Goal: Information Seeking & Learning: Learn about a topic

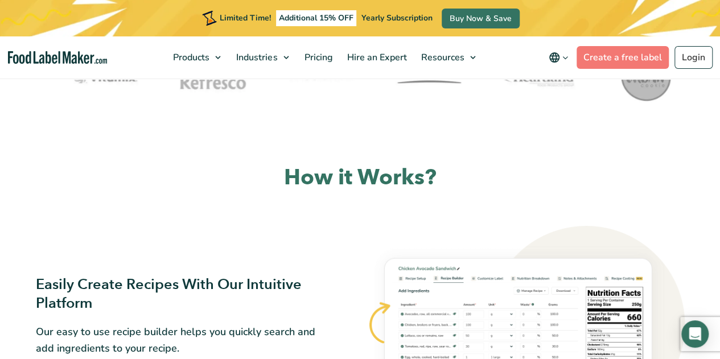
scroll to position [569, 0]
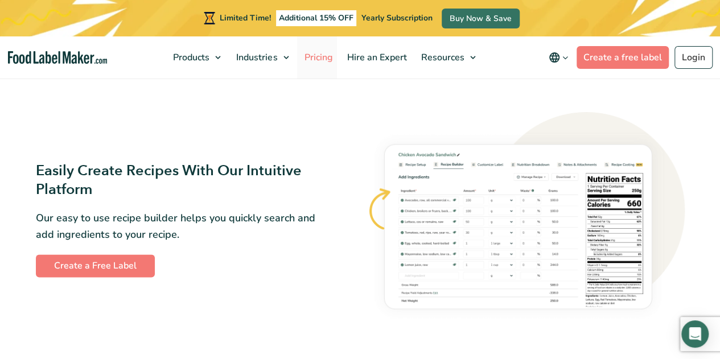
click at [328, 60] on span "Pricing" at bounding box center [317, 57] width 33 height 13
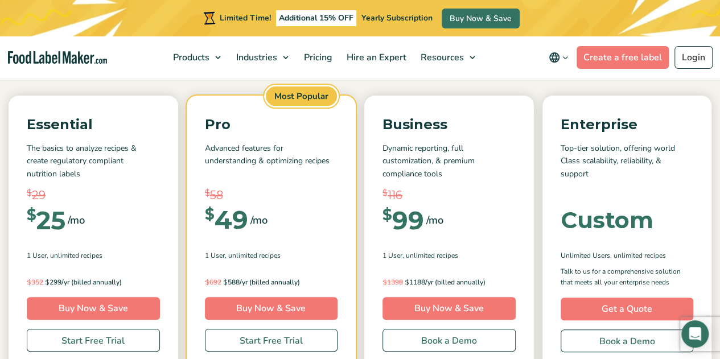
scroll to position [171, 0]
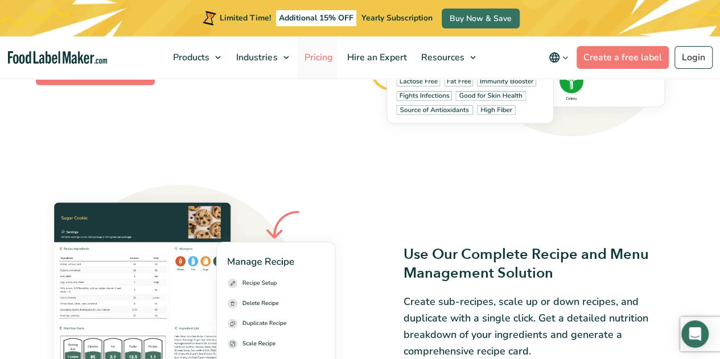
scroll to position [1306, 0]
